Goal: Information Seeking & Learning: Learn about a topic

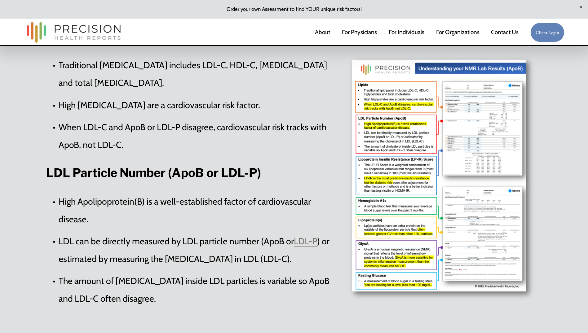
scroll to position [279, 0]
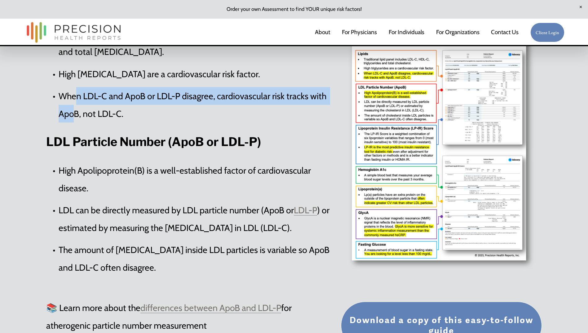
drag, startPoint x: 78, startPoint y: 100, endPoint x: 73, endPoint y: 117, distance: 17.2
click at [73, 117] on p "When LDL-C and ApoB or LDL-P disagree, cardiovascular risk tracks with ApoB, no…" at bounding box center [198, 104] width 279 height 35
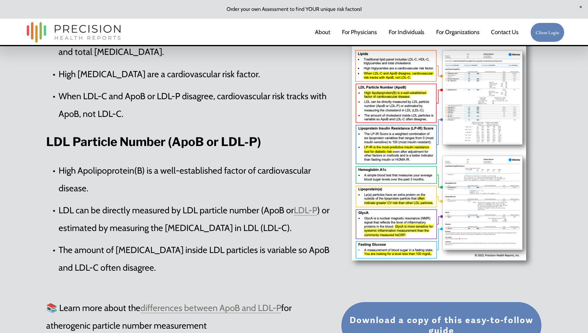
drag, startPoint x: 73, startPoint y: 117, endPoint x: 172, endPoint y: 116, distance: 99.8
click at [172, 116] on p "When LDL-C and ApoB or LDL-P disagree, cardiovascular risk tracks with ApoB, no…" at bounding box center [198, 104] width 279 height 35
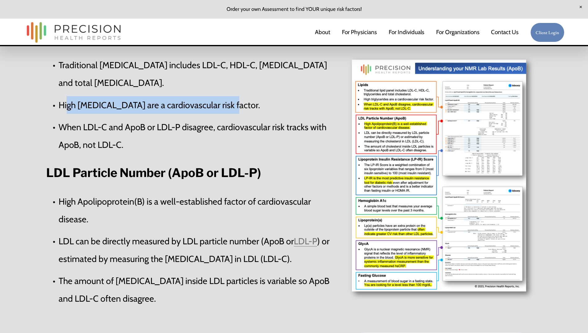
drag, startPoint x: 129, startPoint y: 107, endPoint x: 221, endPoint y: 106, distance: 91.4
click at [221, 106] on p "High [MEDICAL_DATA] are a cardiovascular risk factor." at bounding box center [198, 105] width 279 height 18
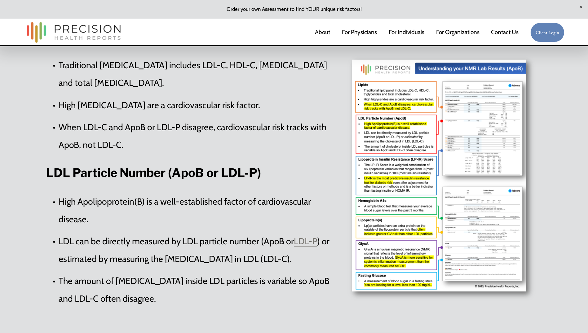
click at [59, 130] on p "When LDL-C and ApoB or LDL-P disagree, cardiovascular risk tracks with ApoB, no…" at bounding box center [198, 135] width 279 height 35
drag, startPoint x: 114, startPoint y: 130, endPoint x: 224, endPoint y: 129, distance: 109.7
click at [224, 129] on p "When LDL-C and ApoB or LDL-P disagree, cardiovascular risk tracks with ApoB, no…" at bounding box center [198, 135] width 279 height 35
click at [98, 174] on strong "LDL Particle Number (ApoB or LDL-P)" at bounding box center [153, 172] width 215 height 14
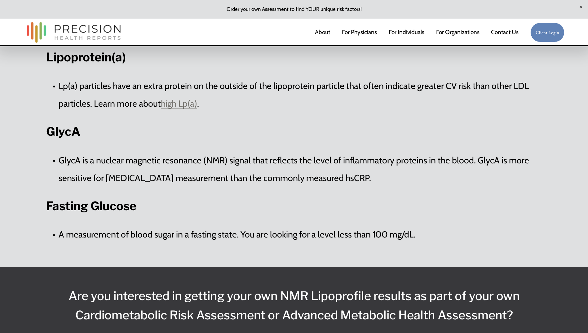
scroll to position [1178, 0]
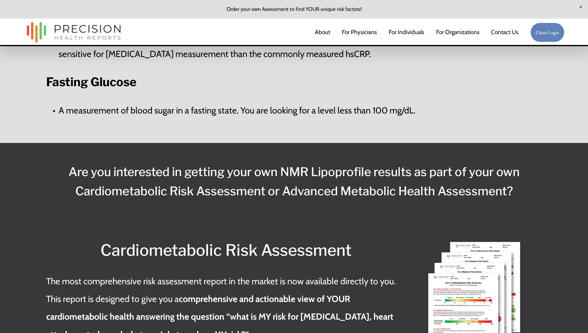
click at [249, 101] on p "A measurement of blood sugar in a fasting state. You are looking for a level le…" at bounding box center [300, 110] width 483 height 18
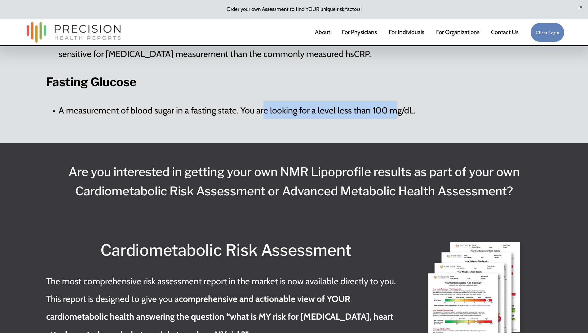
drag, startPoint x: 263, startPoint y: 93, endPoint x: 396, endPoint y: 98, distance: 133.0
click at [396, 101] on p "A measurement of blood sugar in a fasting state. You are looking for a level le…" at bounding box center [300, 110] width 483 height 18
drag, startPoint x: 396, startPoint y: 98, endPoint x: 334, endPoint y: 106, distance: 62.2
